Goal: Navigation & Orientation: Find specific page/section

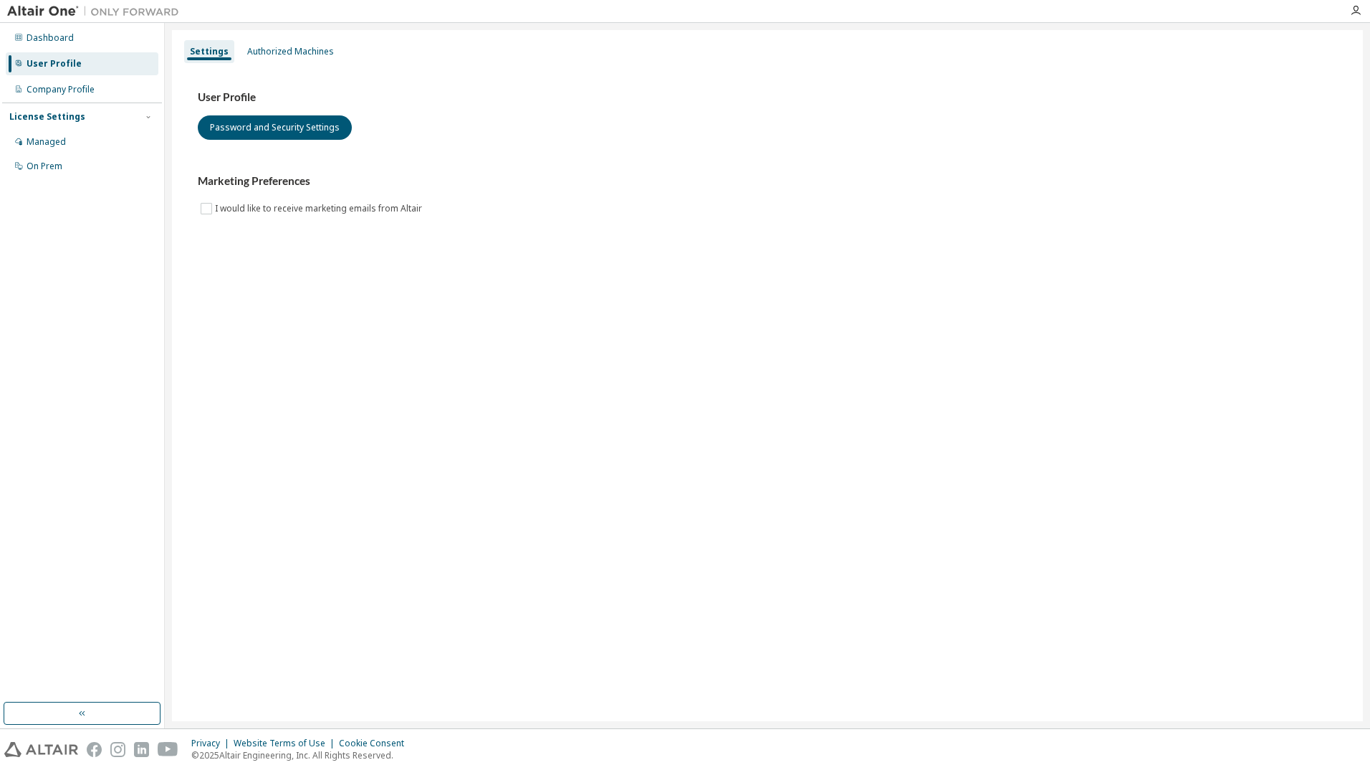
click at [59, 16] on img at bounding box center [96, 11] width 179 height 14
click at [29, 46] on div "Dashboard" at bounding box center [82, 38] width 153 height 23
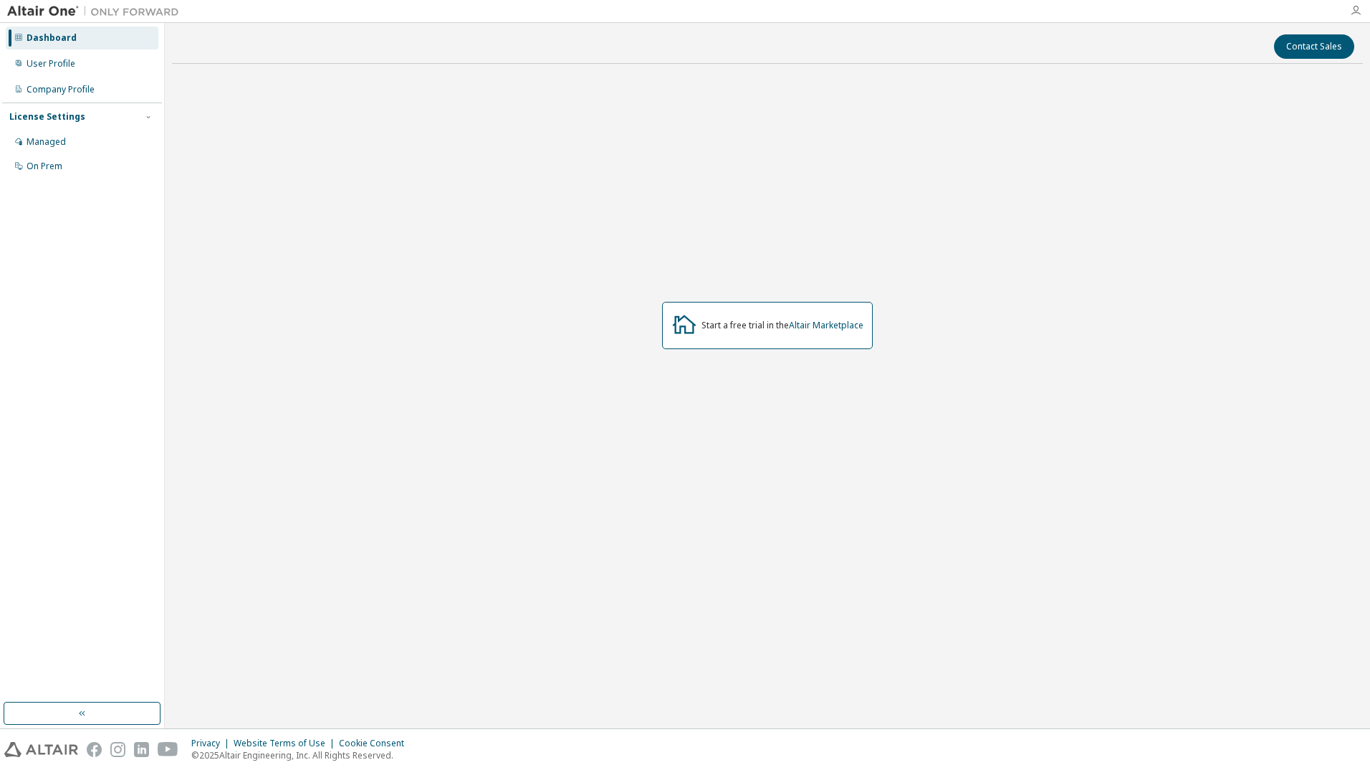
click at [1358, 7] on icon "button" at bounding box center [1355, 10] width 11 height 11
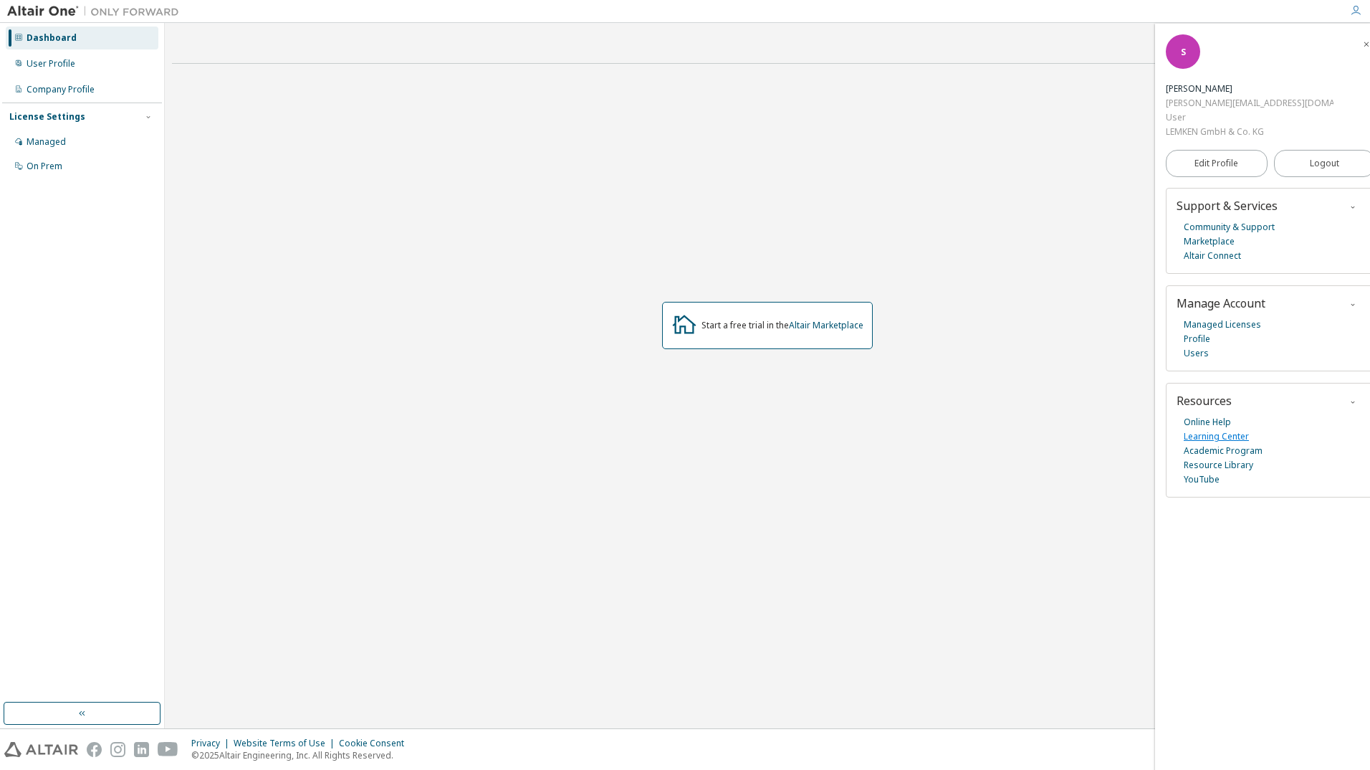
click at [1236, 429] on link "Learning Center" at bounding box center [1216, 436] width 65 height 14
